Goal: Ask a question: Seek information or help from site administrators or community

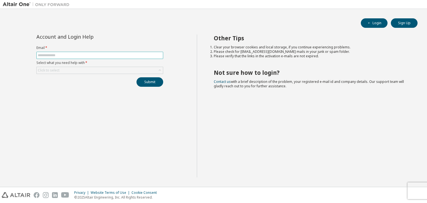
click at [141, 56] on input "text" at bounding box center [100, 55] width 124 height 4
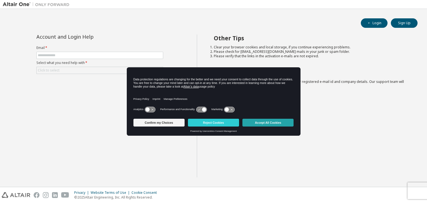
click at [259, 125] on button "Accept All Cookies" at bounding box center [267, 123] width 51 height 8
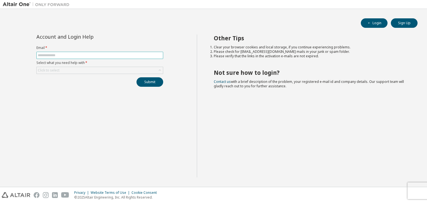
click at [94, 54] on input "text" at bounding box center [100, 55] width 124 height 4
type input "**********"
click at [52, 68] on div "Click to select" at bounding box center [49, 70] width 22 height 4
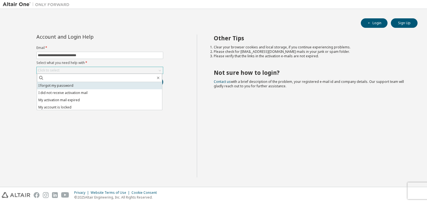
click at [64, 87] on li "I forgot my password" at bounding box center [99, 85] width 125 height 7
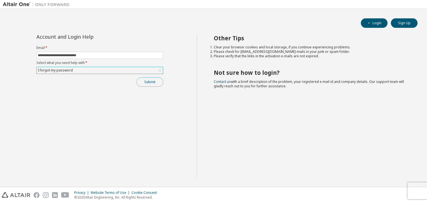
click at [143, 84] on button "Submit" at bounding box center [149, 81] width 27 height 9
click at [413, 192] on div at bounding box center [413, 191] width 7 height 5
drag, startPoint x: 214, startPoint y: 49, endPoint x: 255, endPoint y: 60, distance: 42.5
click at [255, 60] on div "Other Tips Clear your browser cookies and local storage, if you continue experi…" at bounding box center [311, 105] width 228 height 143
click at [418, 191] on div "Bad Request" at bounding box center [380, 192] width 81 height 12
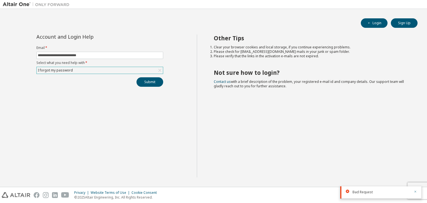
click at [414, 192] on icon "button" at bounding box center [414, 191] width 3 height 3
click at [147, 84] on button "Submit" at bounding box center [149, 81] width 27 height 9
click at [155, 84] on button "Submit" at bounding box center [149, 81] width 27 height 9
click at [158, 70] on icon at bounding box center [160, 71] width 6 height 6
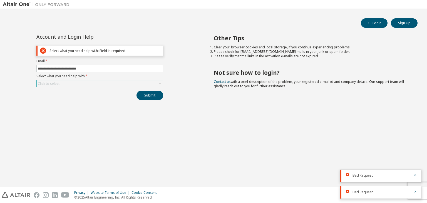
click at [99, 85] on div "Click to select" at bounding box center [100, 83] width 126 height 7
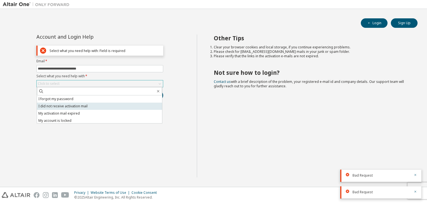
click at [84, 107] on li "I did not receive activation mail" at bounding box center [99, 106] width 125 height 7
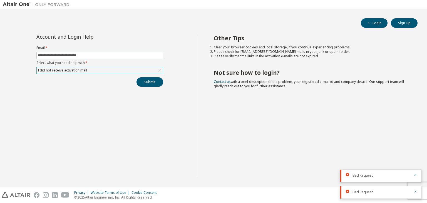
click at [146, 113] on div "**********" at bounding box center [100, 105] width 194 height 143
click at [151, 84] on button "Submit" at bounding box center [149, 81] width 27 height 9
click at [158, 69] on icon at bounding box center [160, 71] width 6 height 6
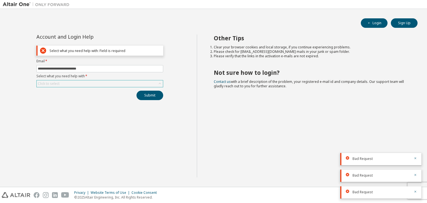
click at [159, 82] on icon at bounding box center [160, 84] width 6 height 6
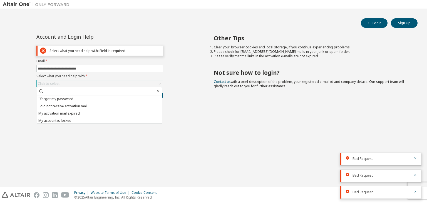
click at [122, 139] on div "**********" at bounding box center [100, 105] width 194 height 143
